Goal: Information Seeking & Learning: Learn about a topic

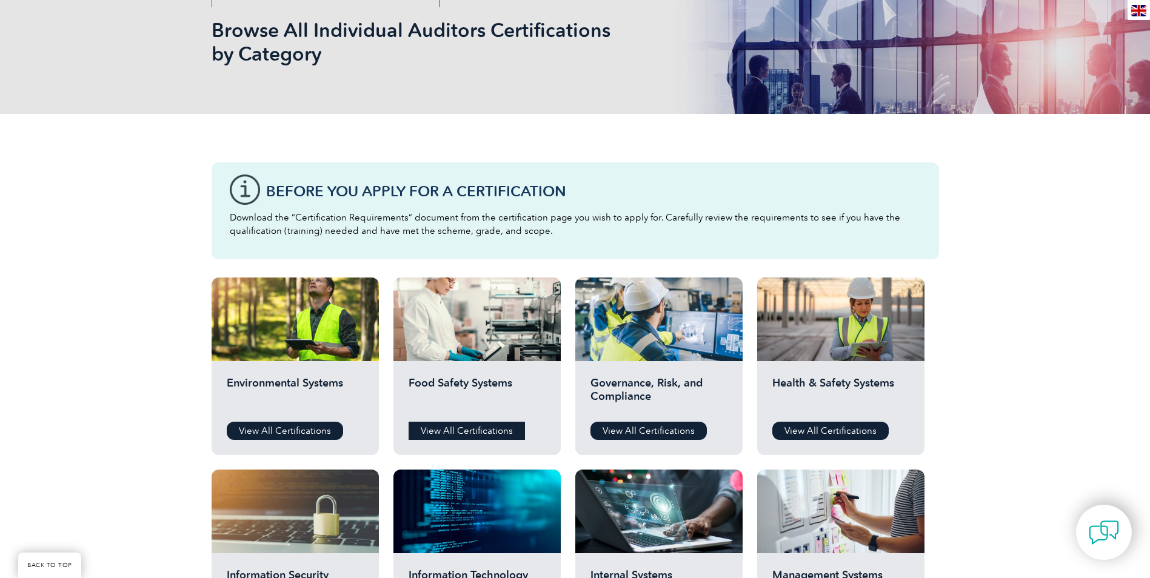
scroll to position [242, 0]
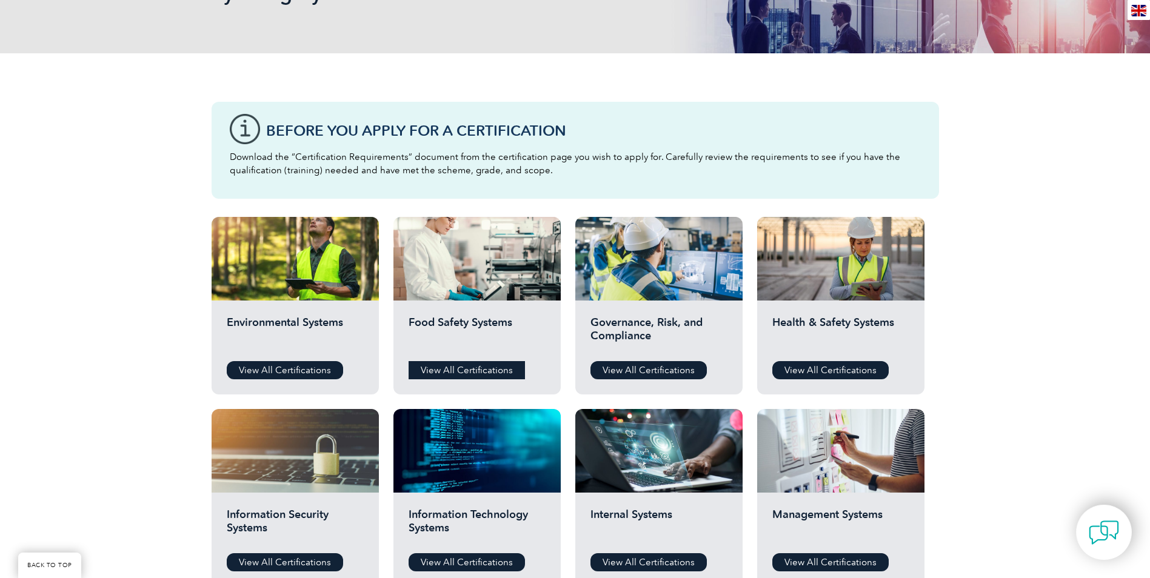
click at [455, 373] on link "View All Certifications" at bounding box center [467, 370] width 116 height 18
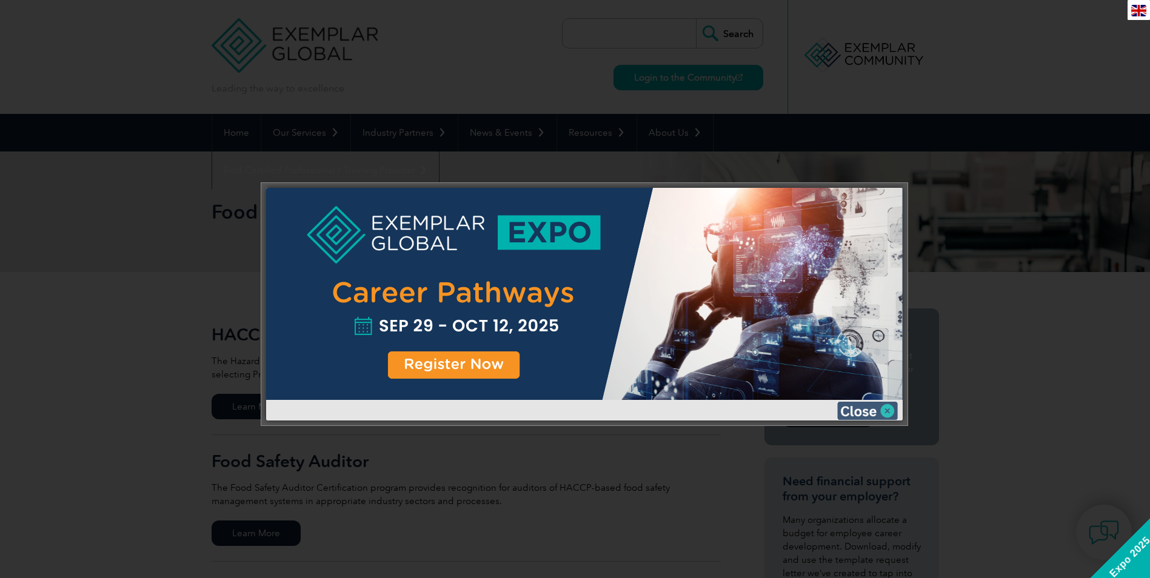
click at [847, 414] on img at bounding box center [867, 411] width 61 height 18
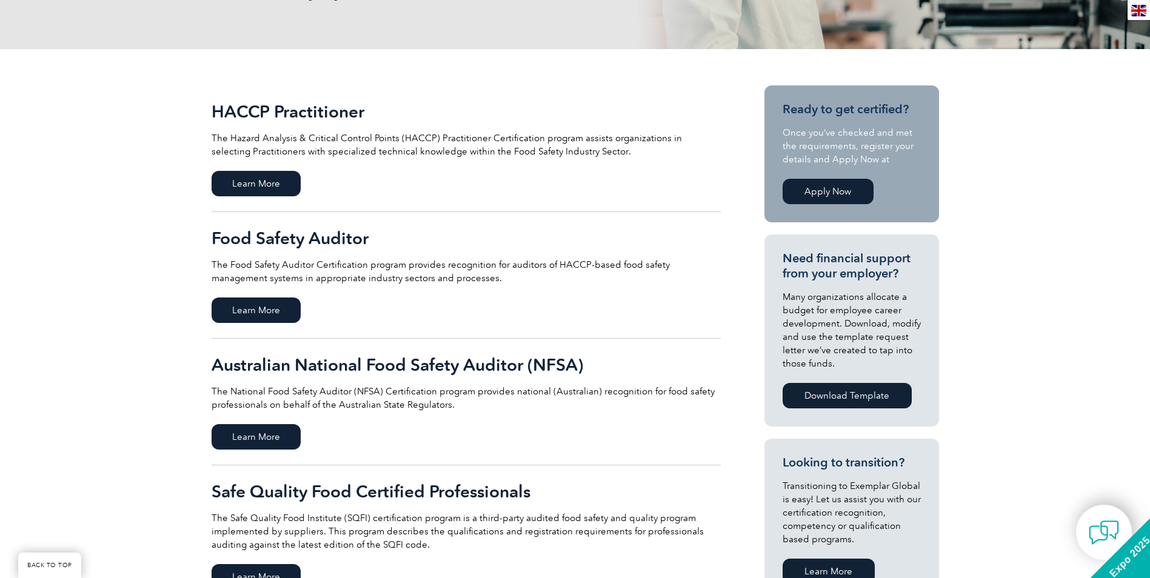
scroll to position [121, 0]
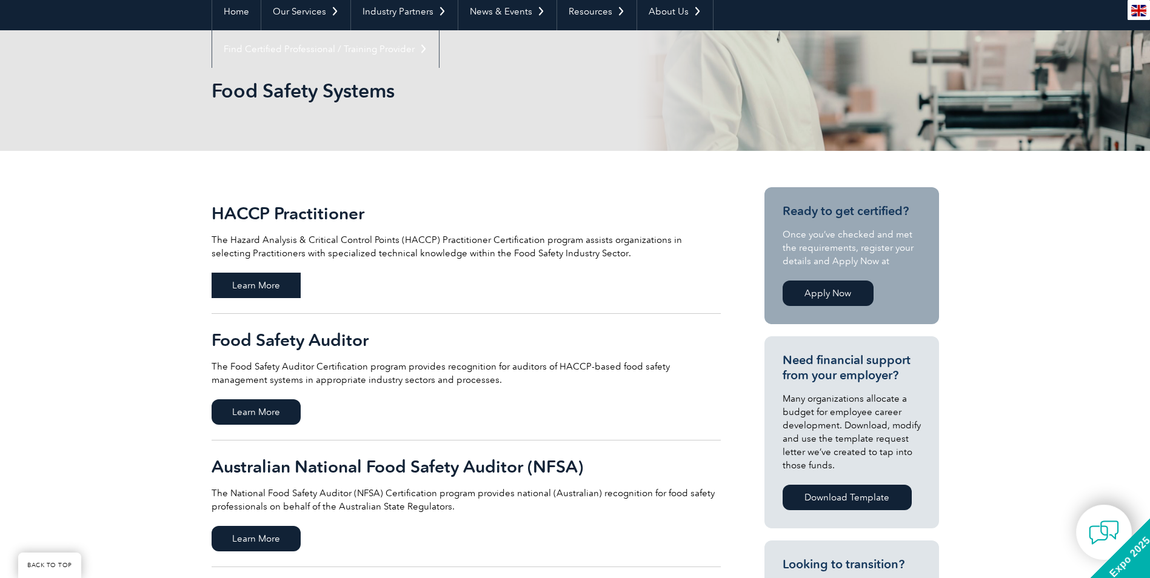
click at [272, 276] on span "Learn More" at bounding box center [256, 285] width 89 height 25
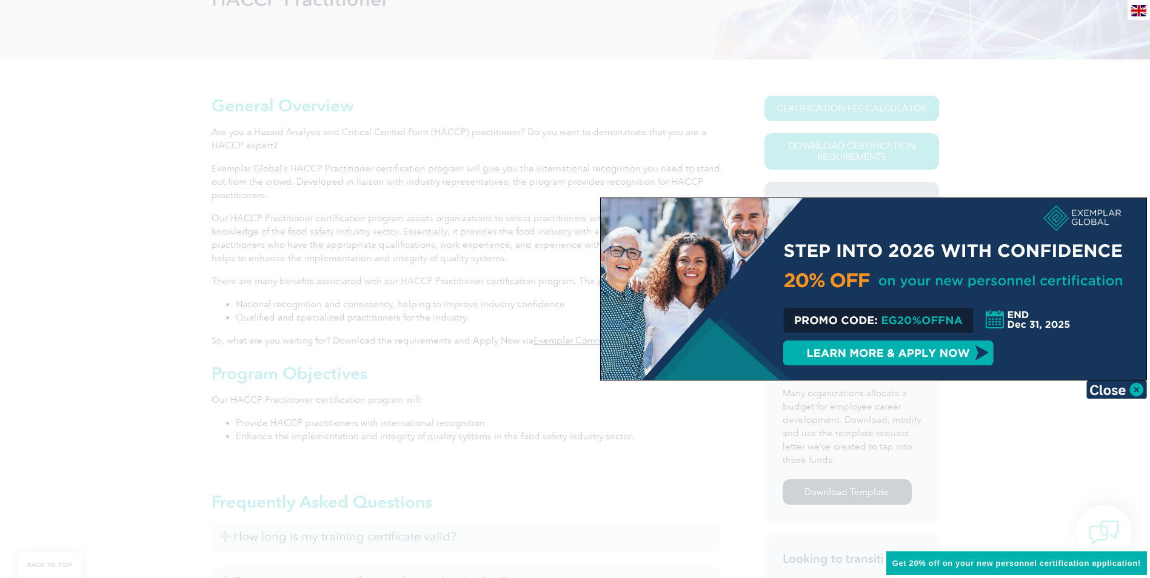
scroll to position [242, 0]
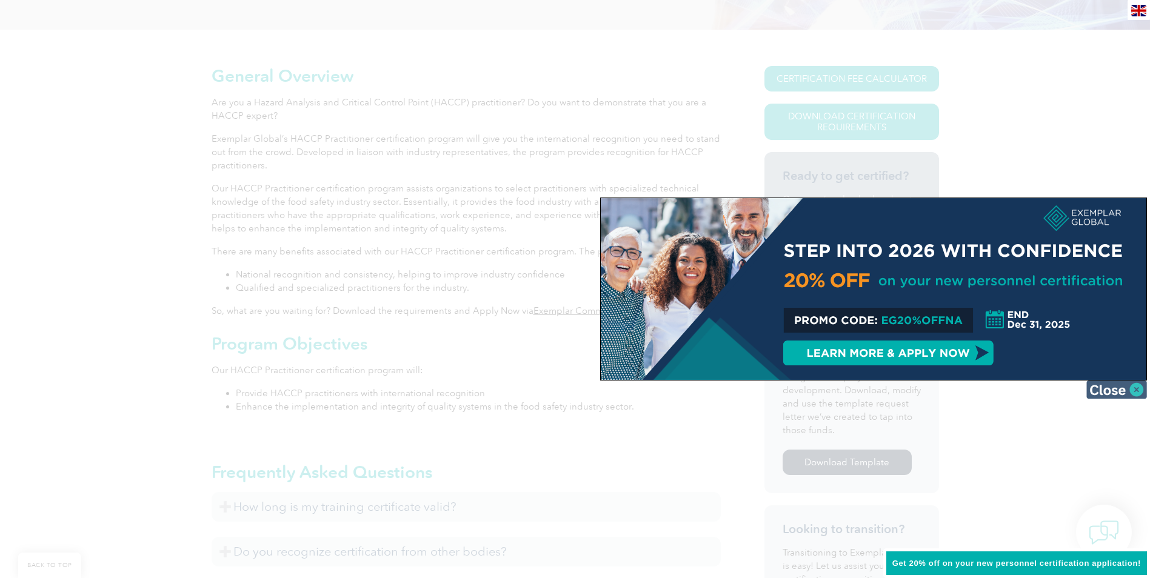
click at [1116, 388] on img at bounding box center [1116, 390] width 61 height 18
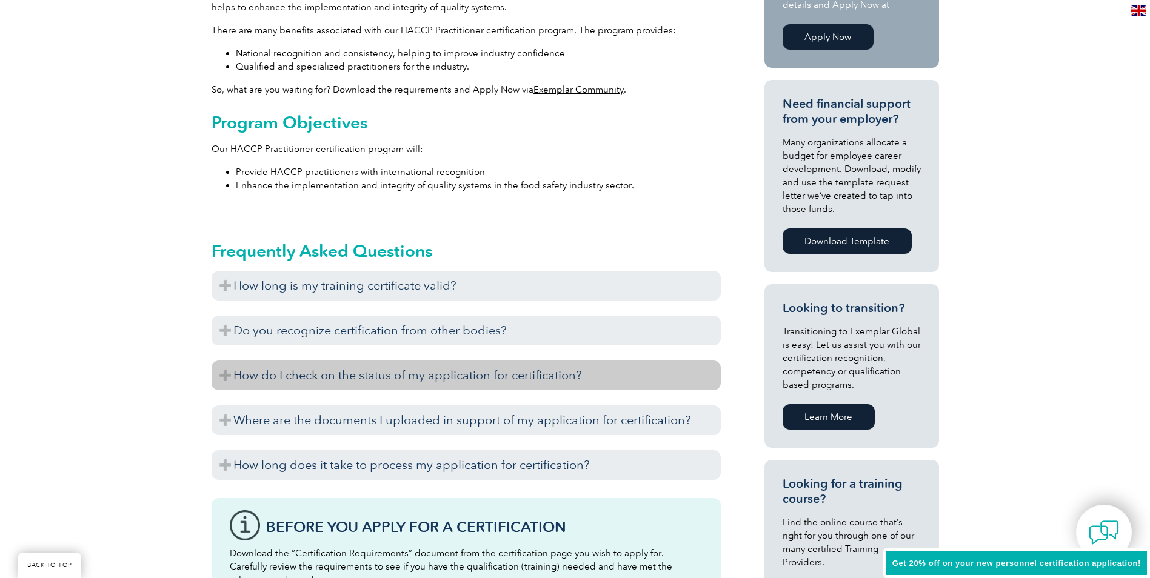
scroll to position [485, 0]
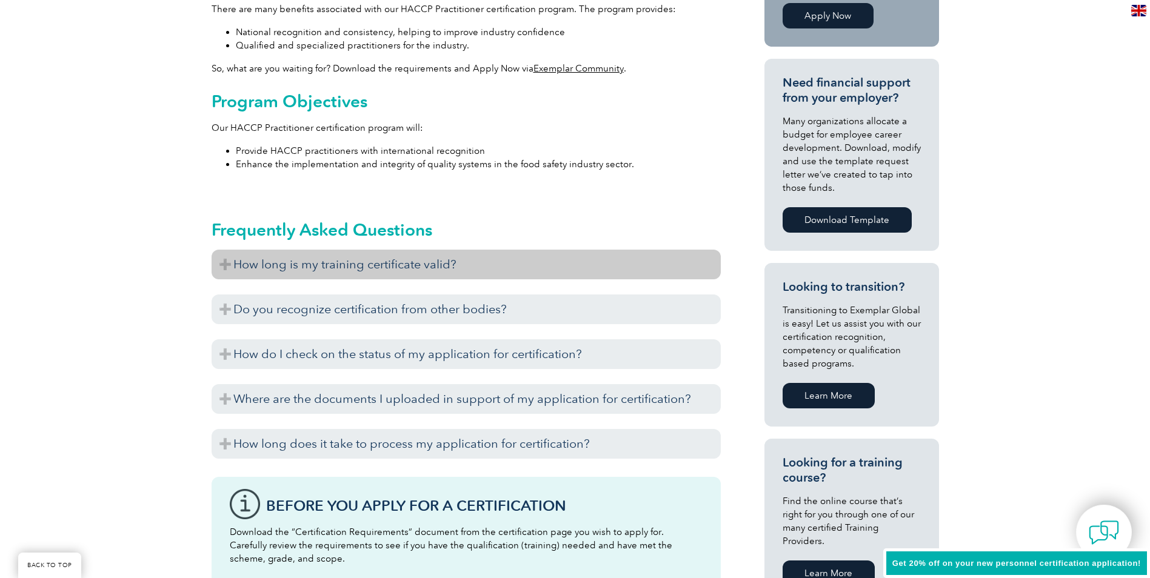
click at [346, 262] on h3 "How long is my training certificate valid?" at bounding box center [466, 265] width 509 height 30
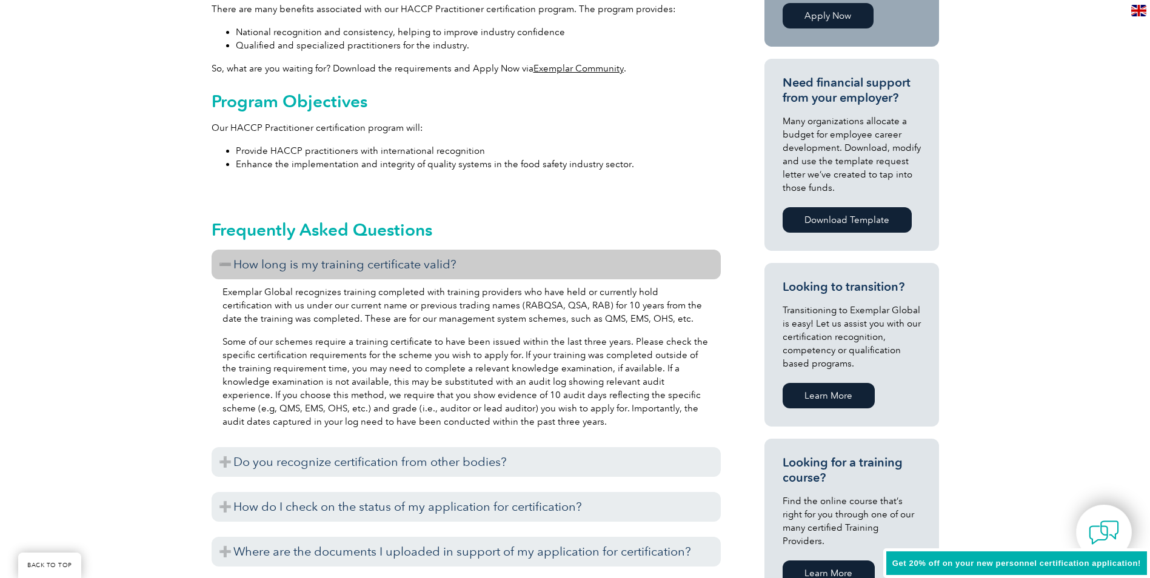
click at [346, 262] on h3 "How long is my training certificate valid?" at bounding box center [466, 265] width 509 height 30
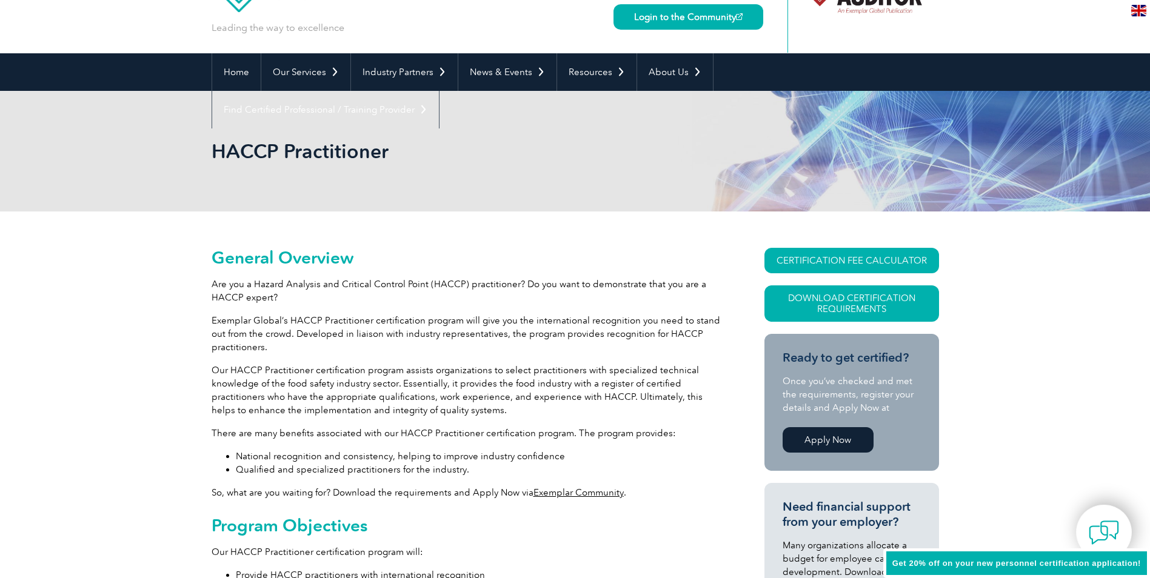
scroll to position [0, 0]
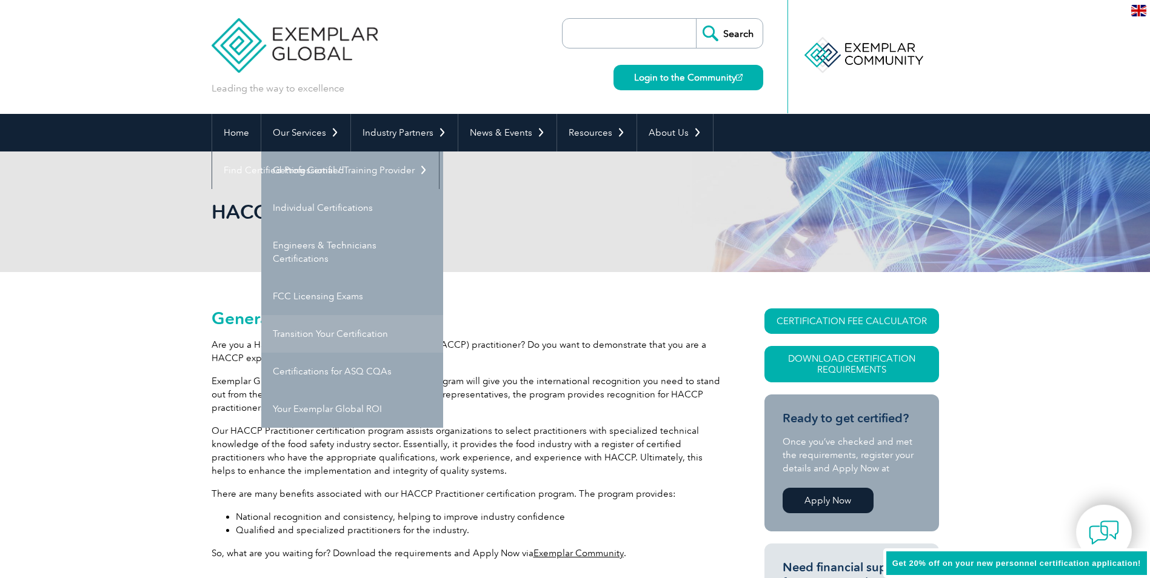
click at [304, 329] on link "Transition Your Certification" at bounding box center [352, 334] width 182 height 38
